Goal: Transaction & Acquisition: Book appointment/travel/reservation

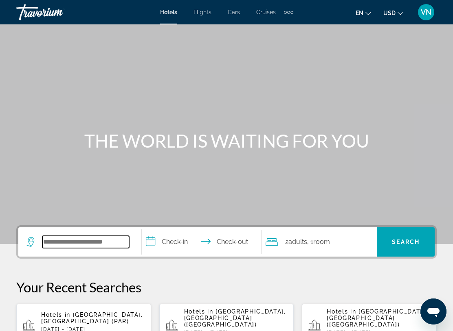
click at [94, 246] on input "Search widget" at bounding box center [85, 242] width 87 height 12
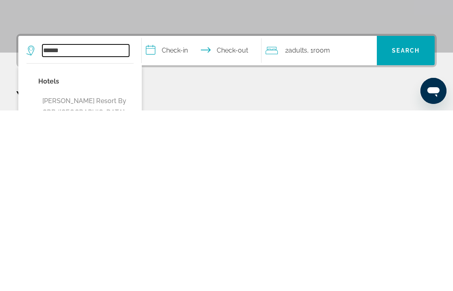
scroll to position [14, 0]
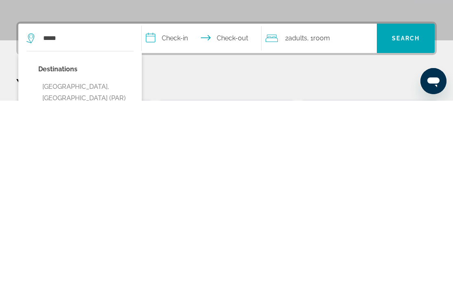
click at [84, 269] on button "[GEOGRAPHIC_DATA], [GEOGRAPHIC_DATA] (PAR)" at bounding box center [85, 282] width 95 height 27
type input "**********"
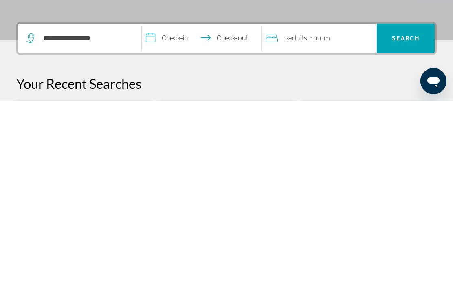
click at [185, 214] on input "**********" at bounding box center [203, 230] width 122 height 32
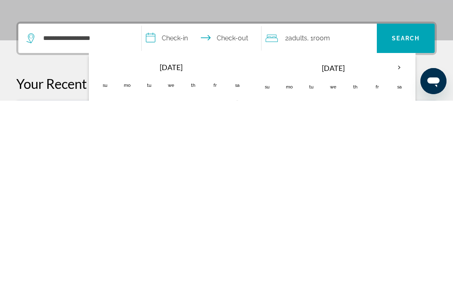
scroll to position [199, 0]
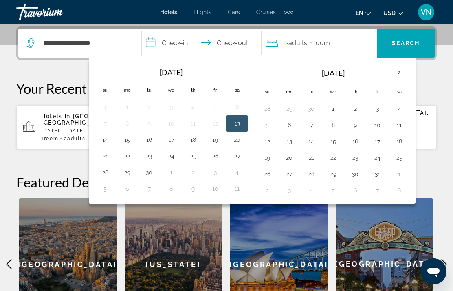
click at [401, 70] on th "Next month" at bounding box center [399, 72] width 22 height 18
click at [378, 172] on button "28" at bounding box center [376, 173] width 13 height 11
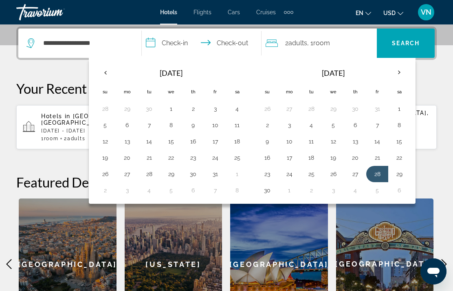
click at [402, 68] on th "Next month" at bounding box center [399, 72] width 22 height 18
click at [289, 106] on button "1" at bounding box center [288, 108] width 13 height 11
type input "**********"
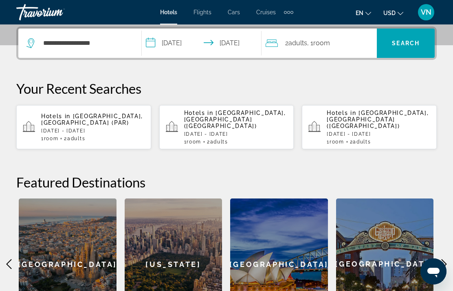
click at [411, 41] on span "Search" at bounding box center [405, 43] width 28 height 7
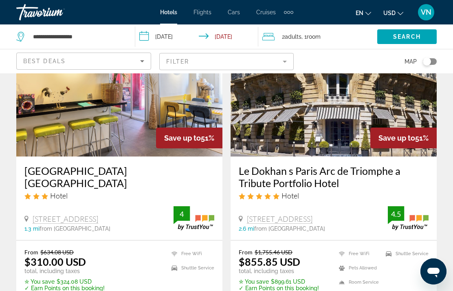
scroll to position [91, 0]
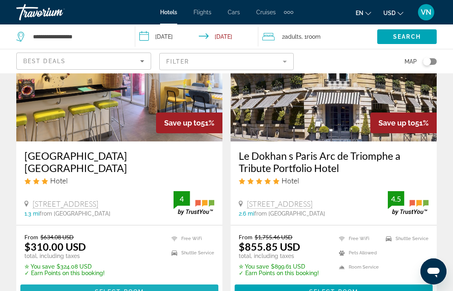
click at [182, 293] on span "Main content" at bounding box center [119, 292] width 198 height 20
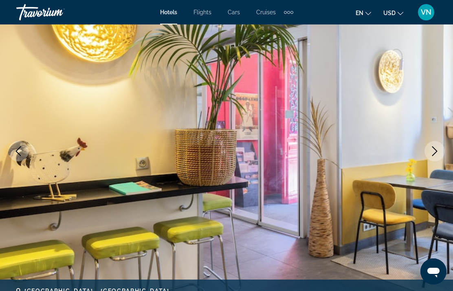
scroll to position [92, 0]
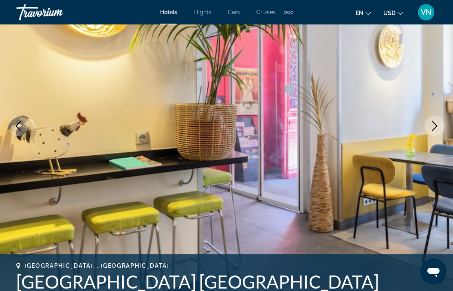
click at [437, 122] on icon "Next image" at bounding box center [434, 126] width 10 height 10
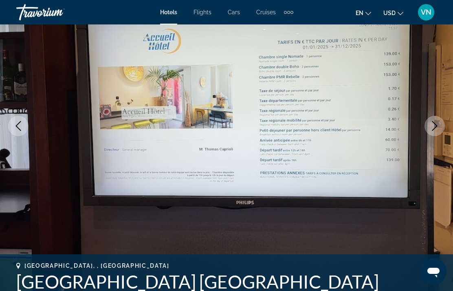
click at [439, 128] on button "Next image" at bounding box center [434, 126] width 20 height 20
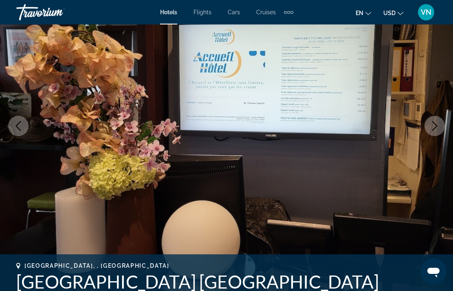
click at [440, 131] on button "Next image" at bounding box center [434, 126] width 20 height 20
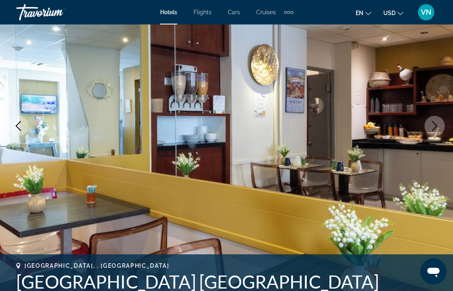
click at [437, 128] on icon "Next image" at bounding box center [434, 126] width 10 height 10
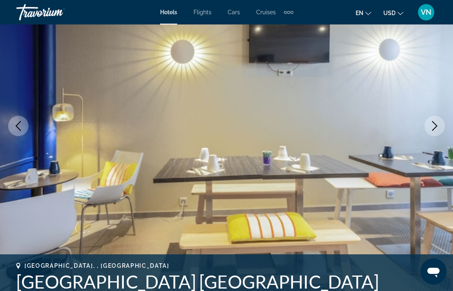
click at [440, 127] on button "Next image" at bounding box center [434, 126] width 20 height 20
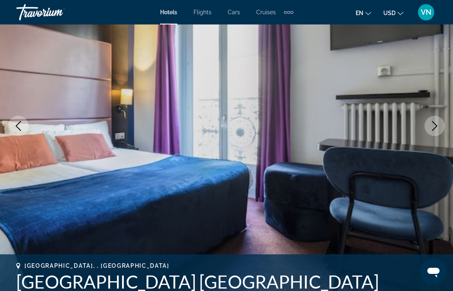
click at [439, 129] on button "Next image" at bounding box center [434, 126] width 20 height 20
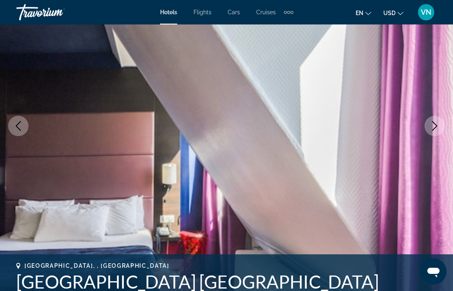
click at [440, 131] on button "Next image" at bounding box center [434, 126] width 20 height 20
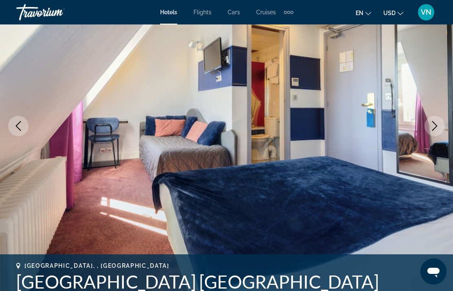
click at [441, 127] on button "Next image" at bounding box center [434, 126] width 20 height 20
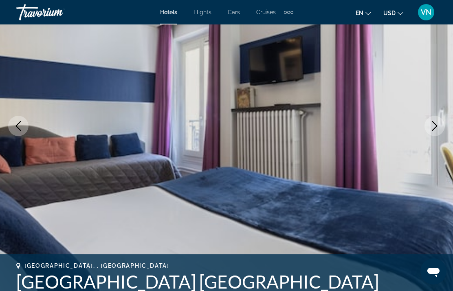
click at [441, 120] on button "Next image" at bounding box center [434, 126] width 20 height 20
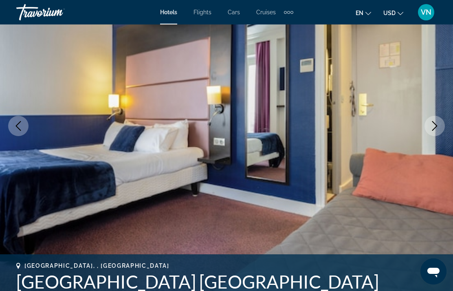
click at [436, 127] on icon "Next image" at bounding box center [434, 126] width 10 height 10
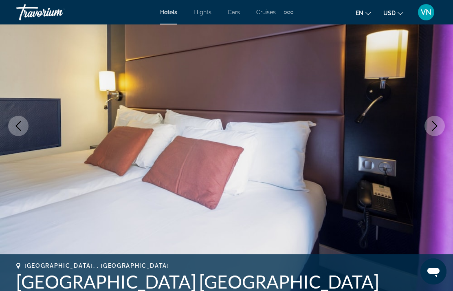
click at [437, 122] on icon "Next image" at bounding box center [434, 126] width 10 height 10
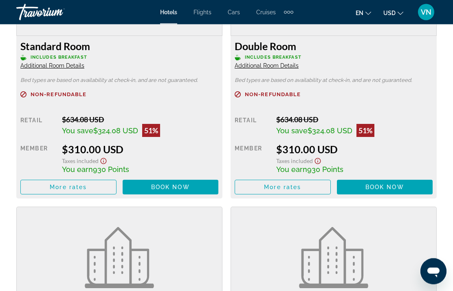
scroll to position [1362, 0]
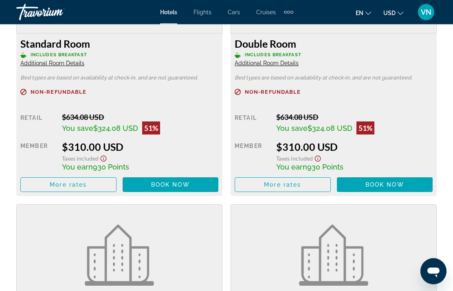
click at [313, 155] on icon "Show Taxes and Fees disclaimer" at bounding box center [318, 158] width 10 height 7
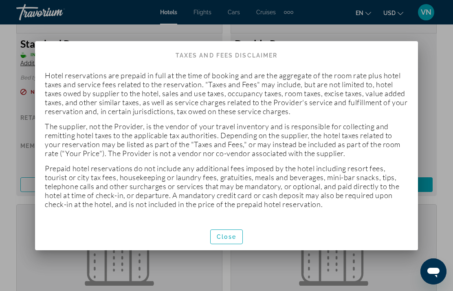
click at [232, 243] on span "button" at bounding box center [226, 237] width 32 height 20
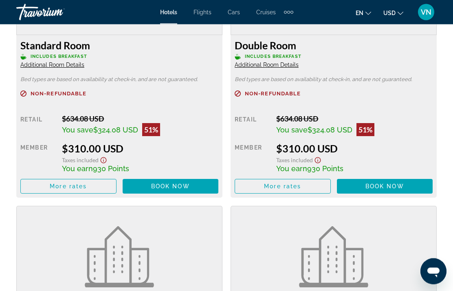
scroll to position [1362, 0]
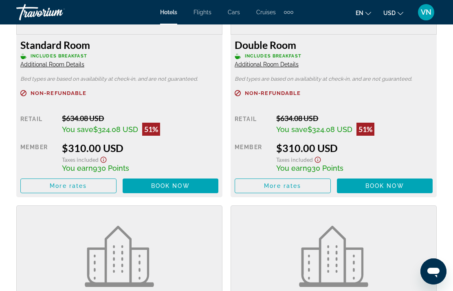
click at [394, 187] on span "Book now" at bounding box center [384, 185] width 39 height 7
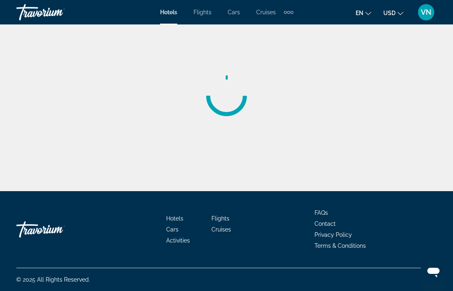
scroll to position [33, 0]
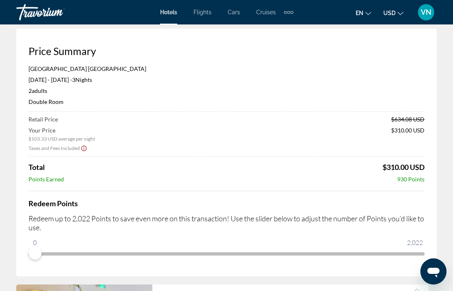
click at [86, 149] on icon "Show Taxes and Fees disclaimer" at bounding box center [84, 147] width 7 height 7
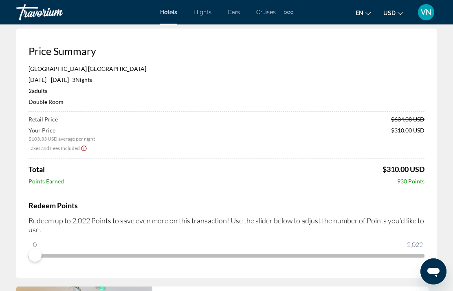
scroll to position [0, 0]
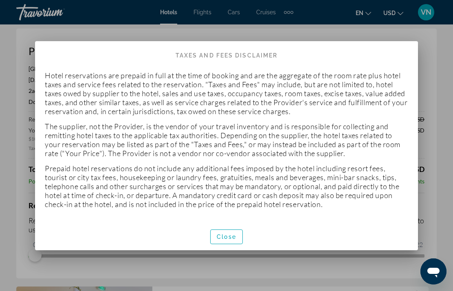
click at [231, 238] on span "Close" at bounding box center [226, 236] width 20 height 7
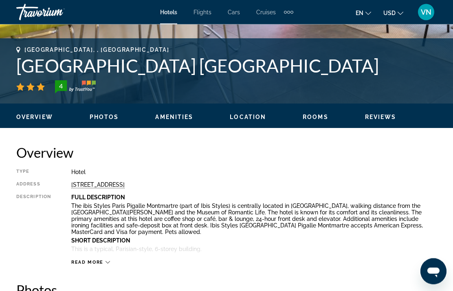
scroll to position [296, 0]
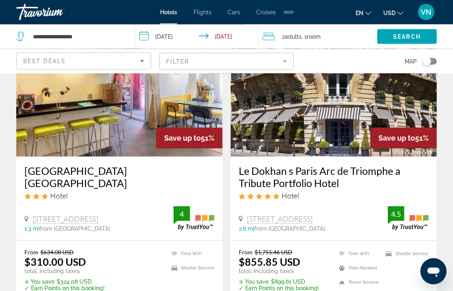
scroll to position [76, 0]
click at [165, 174] on h3 "[GEOGRAPHIC_DATA] [GEOGRAPHIC_DATA]" at bounding box center [119, 176] width 190 height 24
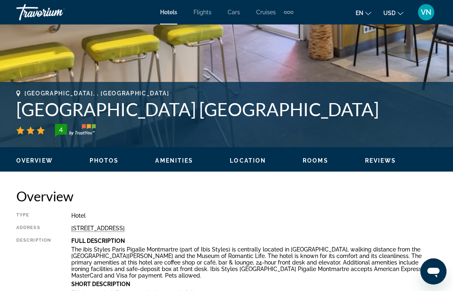
scroll to position [297, 0]
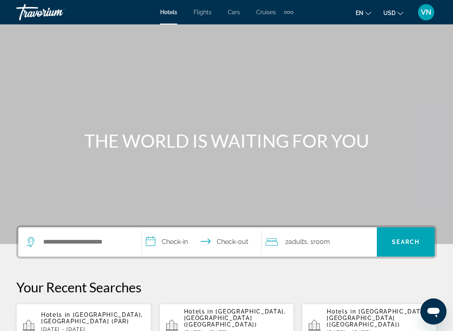
click at [427, 10] on span "VN" at bounding box center [425, 12] width 11 height 8
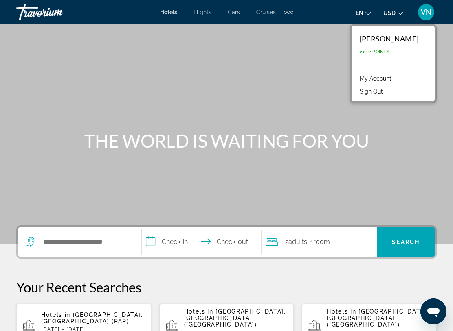
click at [420, 141] on div "THE WORLD IS WAITING FOR YOU" at bounding box center [226, 140] width 453 height 21
